Goal: Find specific page/section: Find specific page/section

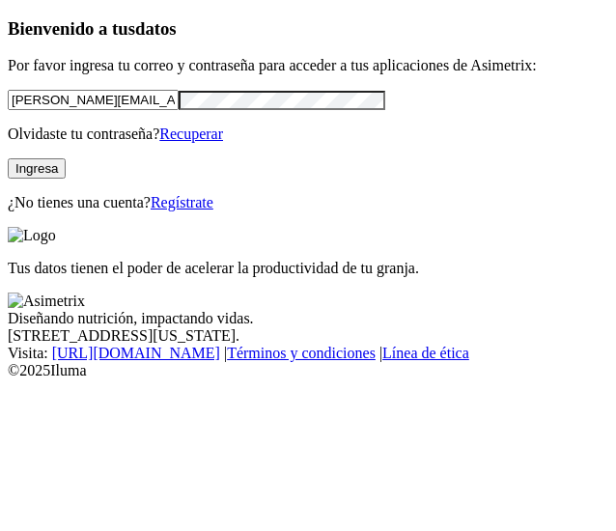
click at [66, 179] on button "Ingresa" at bounding box center [37, 168] width 58 height 20
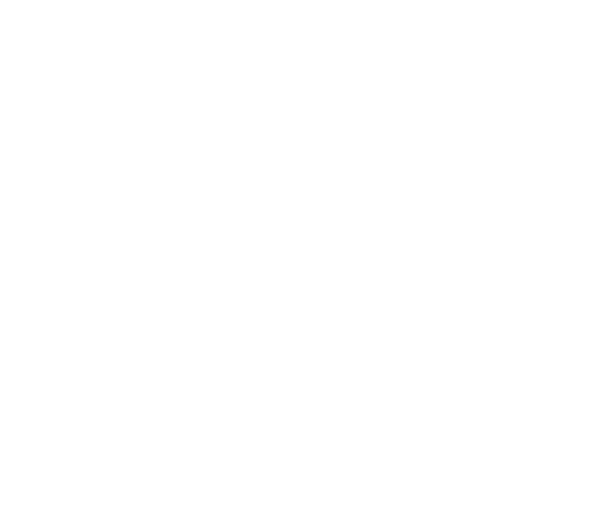
scroll to position [182, 0]
